Goal: Task Accomplishment & Management: Use online tool/utility

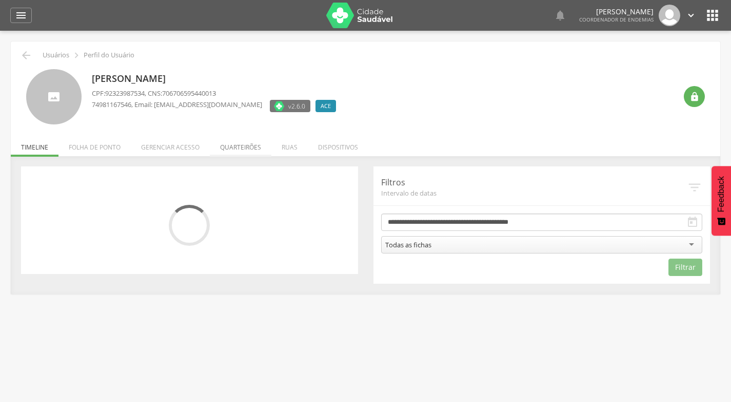
click at [245, 144] on li "Quarteirões" at bounding box center [241, 145] width 62 height 24
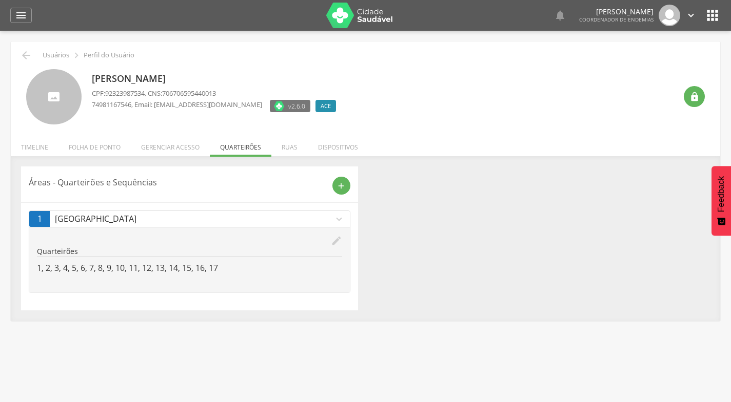
click at [339, 221] on icon "expand_more" at bounding box center [338, 219] width 11 height 11
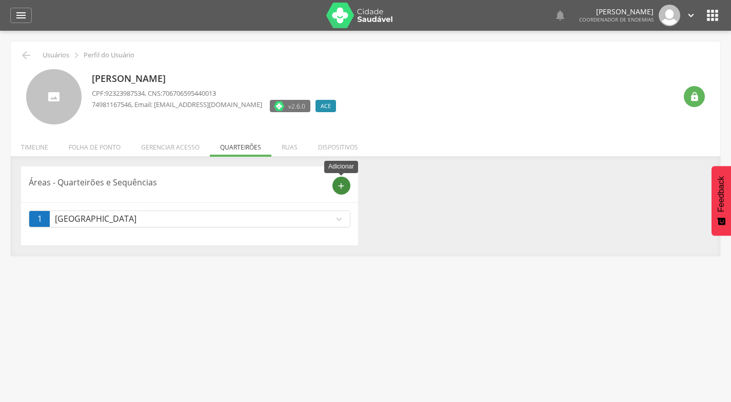
click at [341, 186] on icon "add" at bounding box center [340, 185] width 9 height 9
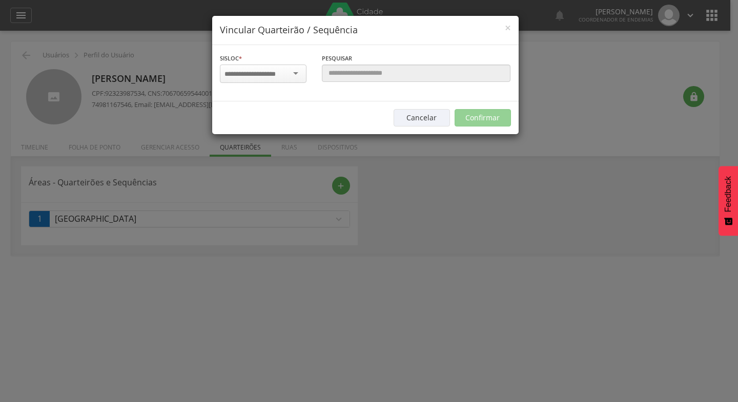
click at [298, 72] on div at bounding box center [263, 74] width 87 height 18
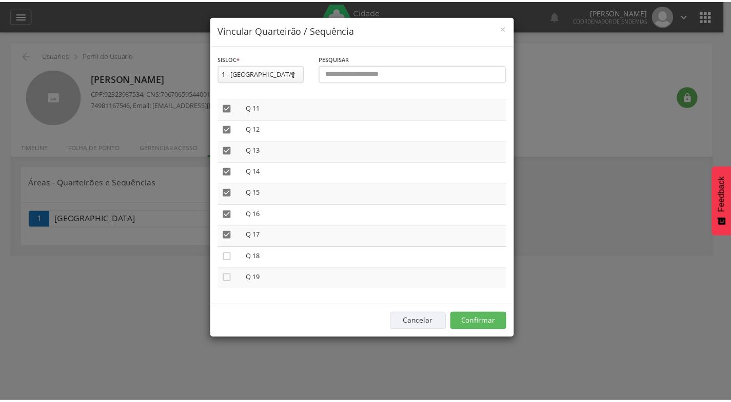
scroll to position [229, 0]
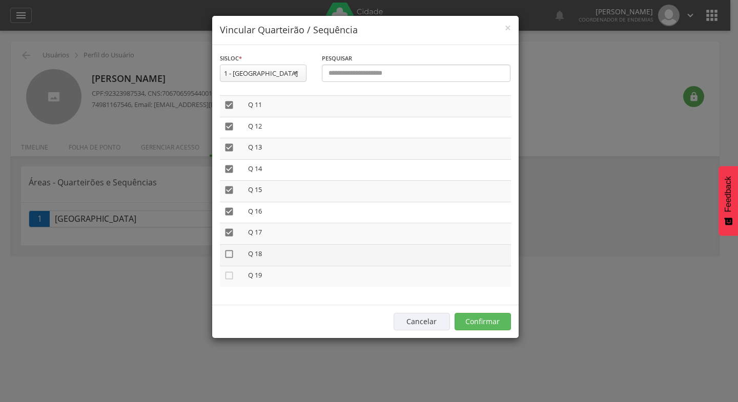
click at [227, 255] on icon "" at bounding box center [229, 254] width 10 height 10
click at [228, 274] on icon "" at bounding box center [229, 276] width 10 height 10
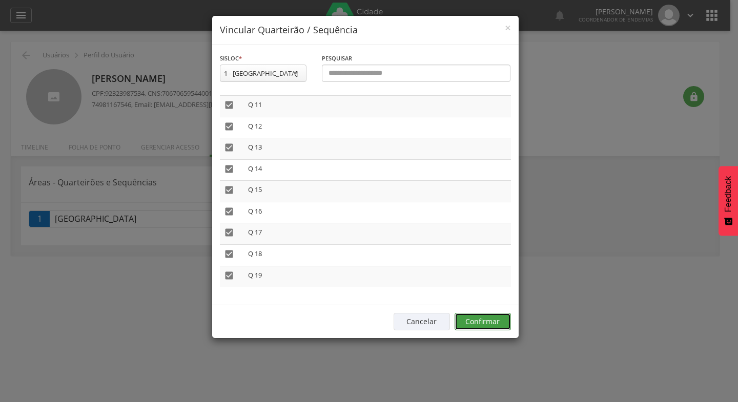
click at [481, 320] on button "Confirmar" at bounding box center [483, 321] width 56 height 17
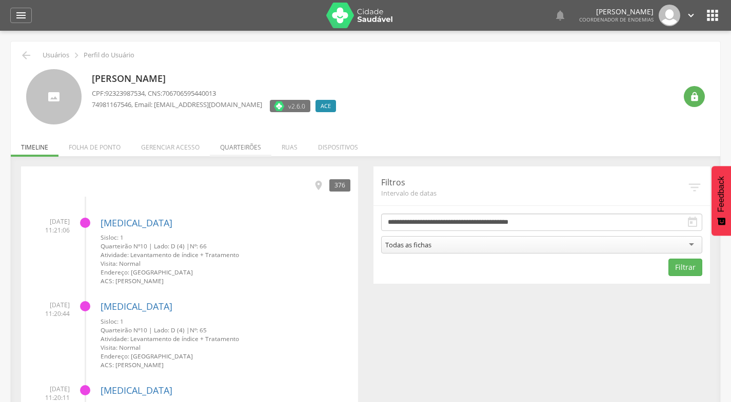
click at [247, 144] on li "Quarteirões" at bounding box center [241, 145] width 62 height 24
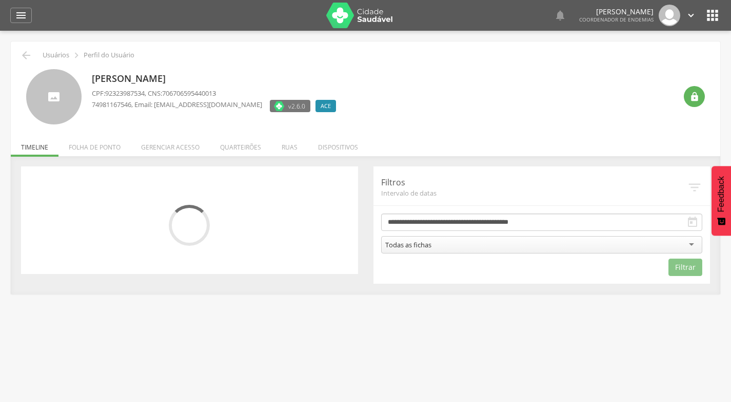
click at [714, 15] on icon "" at bounding box center [712, 15] width 16 height 16
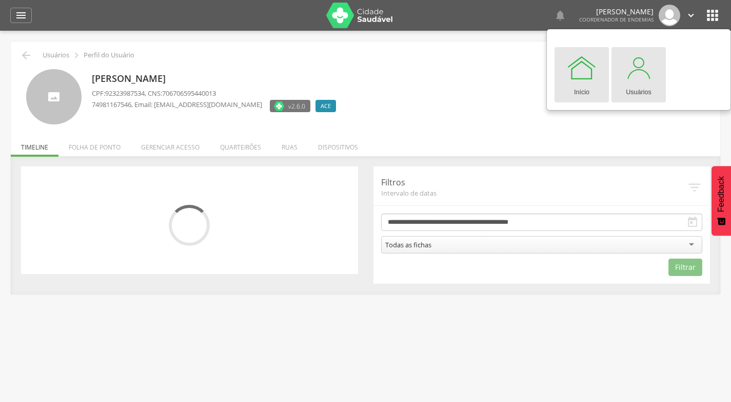
click at [646, 74] on div at bounding box center [638, 67] width 31 height 31
